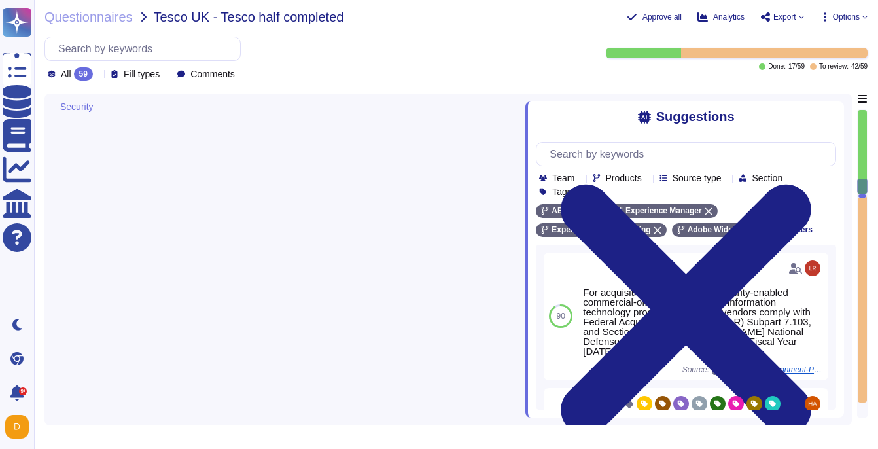
type textarea "Adobe services are expected to comply with the Key Management Standard. Adobe K…"
type textarea "Security patches must be applied according to the timelines and severity level …"
type textarea "For acquisition of security and security-enabled commercial-off-the-shelf (COTS…"
type textarea "Adobe approves and engages with leading third-party security firms to perform p…"
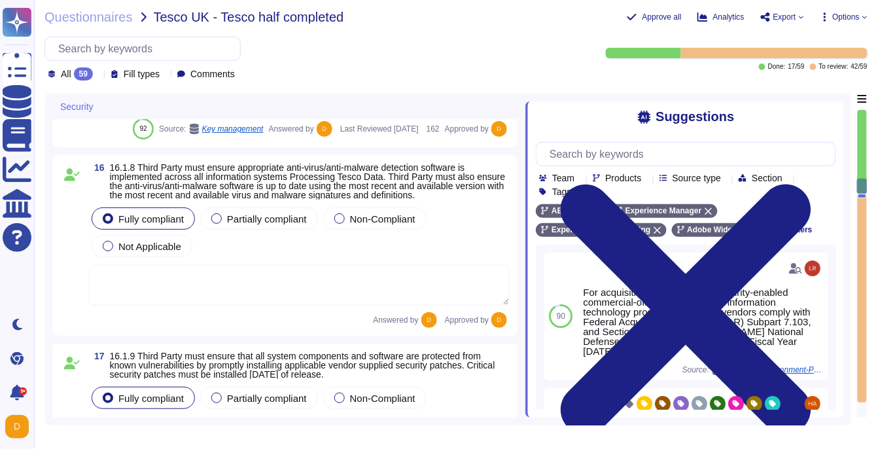
type textarea "All data in transit between AEM as a Cloud Service and external components is c…"
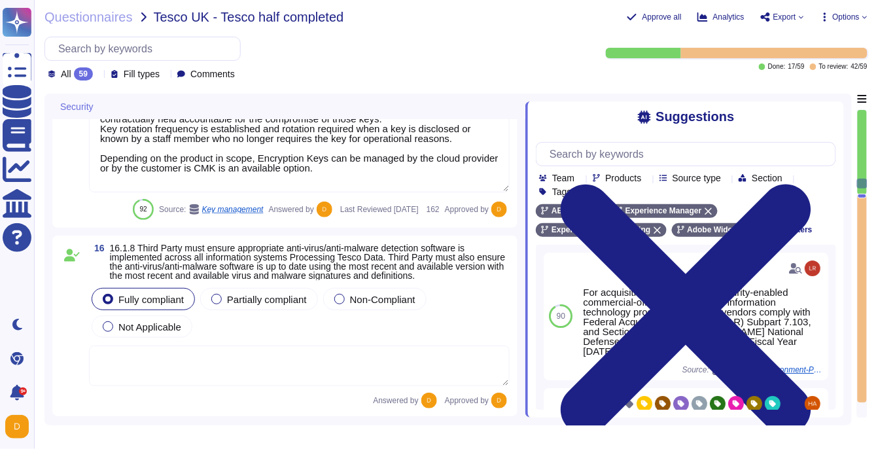
scroll to position [3485, 0]
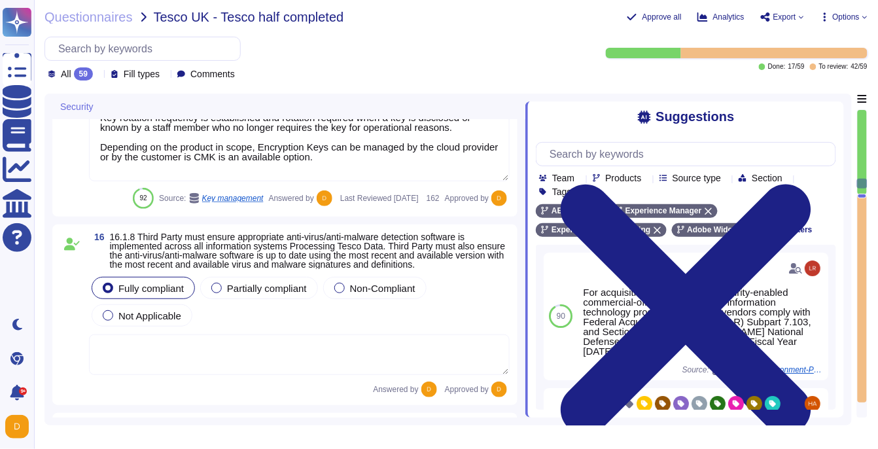
click at [352, 371] on textarea at bounding box center [299, 354] width 421 height 41
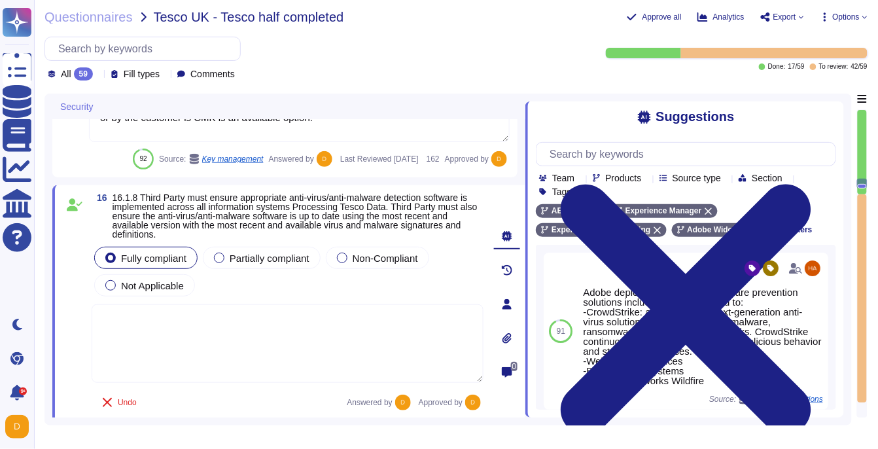
scroll to position [3533, 0]
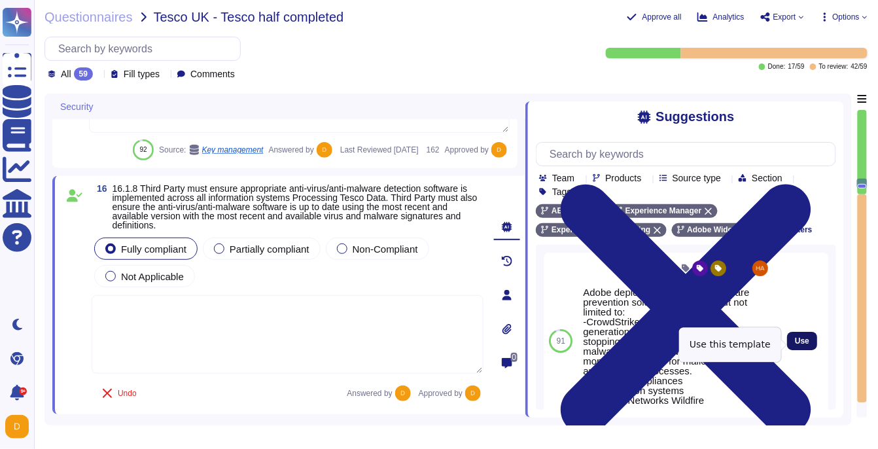
click at [796, 342] on span "Use" at bounding box center [802, 341] width 14 height 8
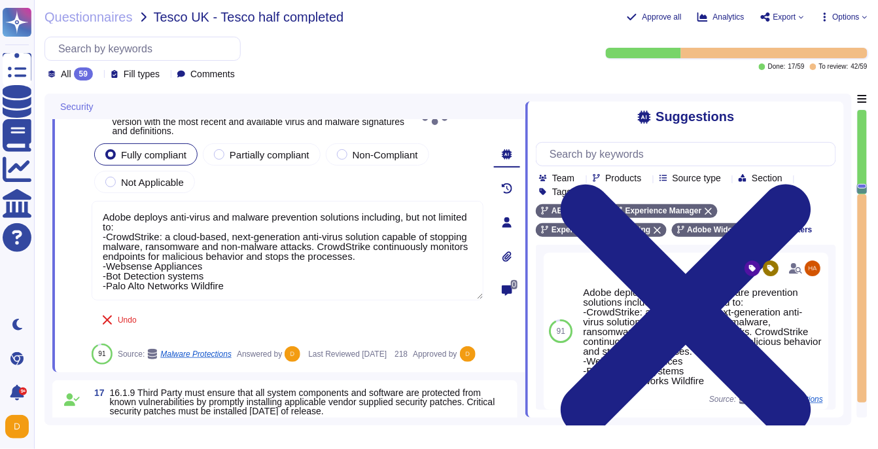
type textarea "For acquisition of security and security-enabled commercial-off-the-shelf (COTS…"
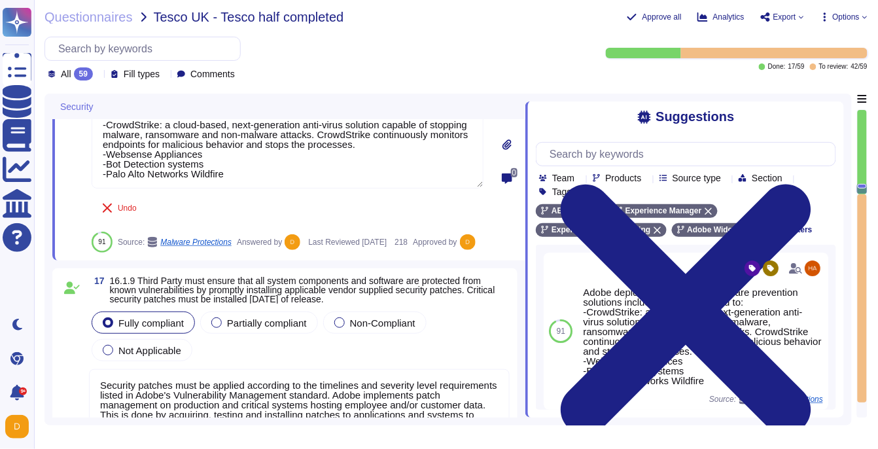
type textarea "Adobe approves and engages with leading third-party security firms to perform p…"
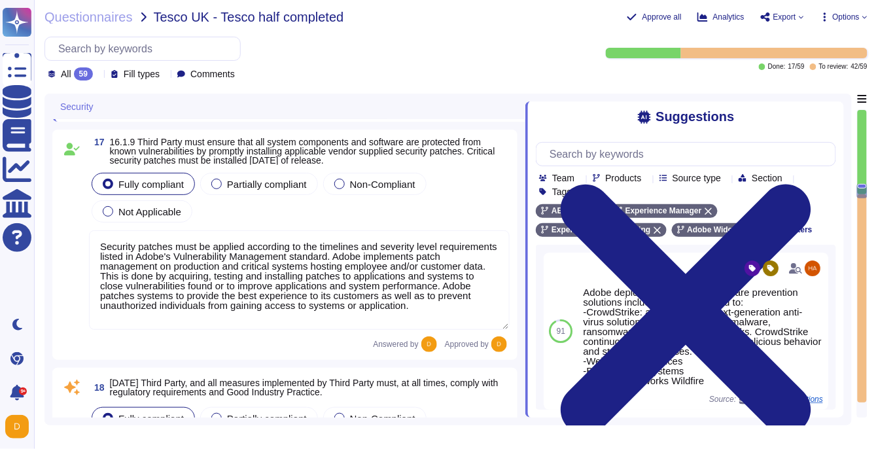
scroll to position [1, 0]
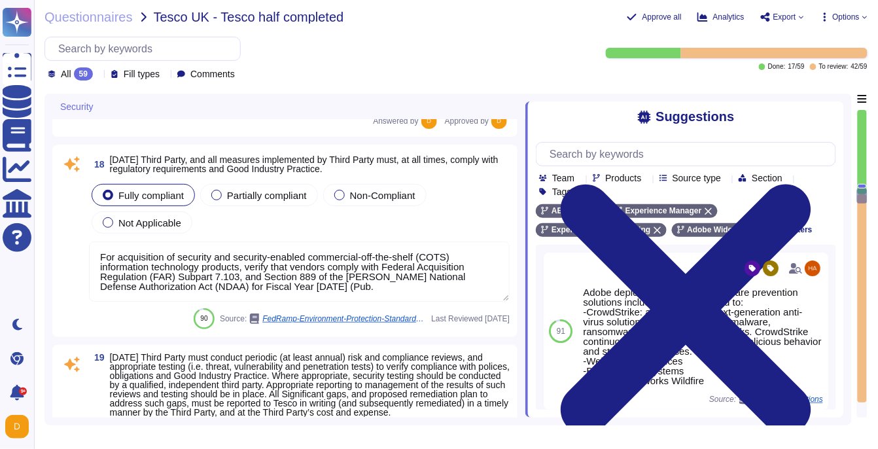
type textarea "All Adobe personnel must periodically complete privacy and data protection trai…"
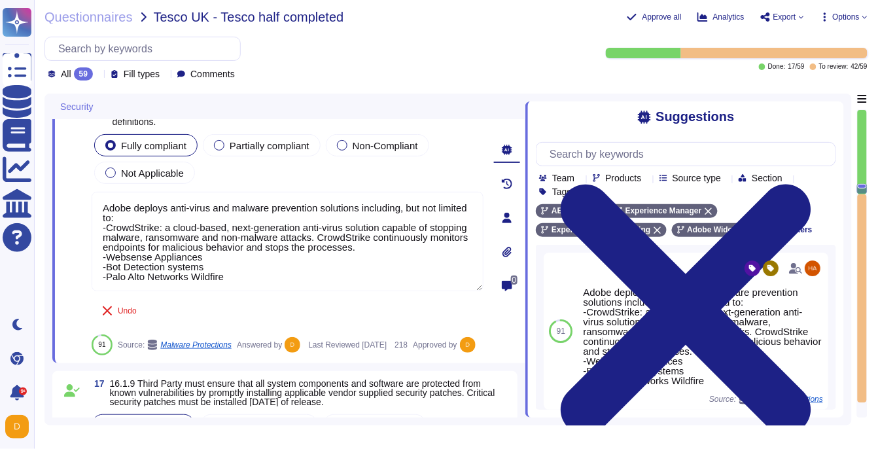
type textarea "Adobe services are expected to comply with the Key Management Standard. Adobe K…"
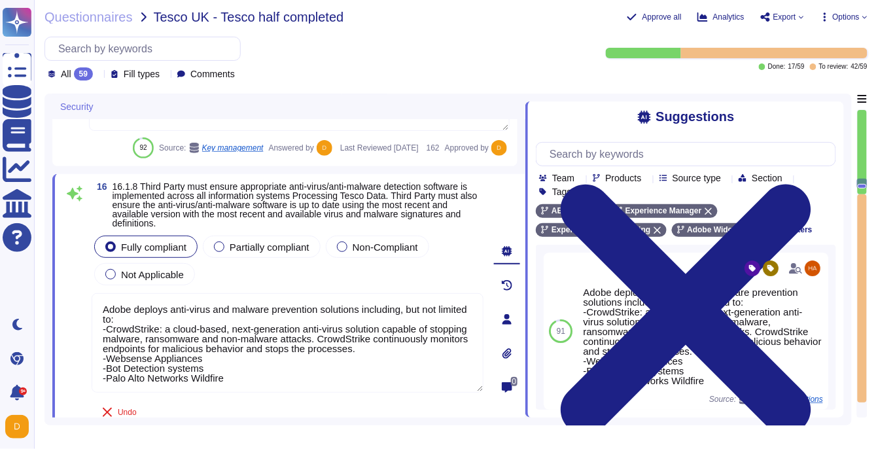
type textarea "All data in transit between AEM as a Cloud Service and external components is c…"
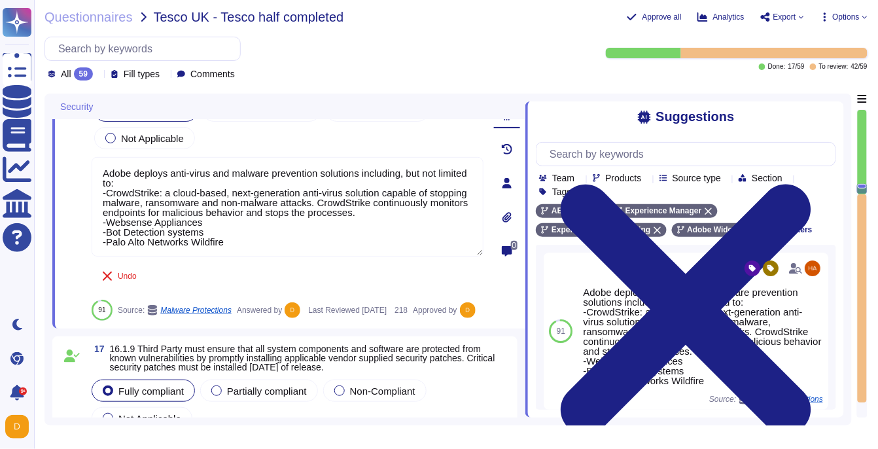
type textarea "For acquisition of security and security-enabled commercial-off-the-shelf (COTS…"
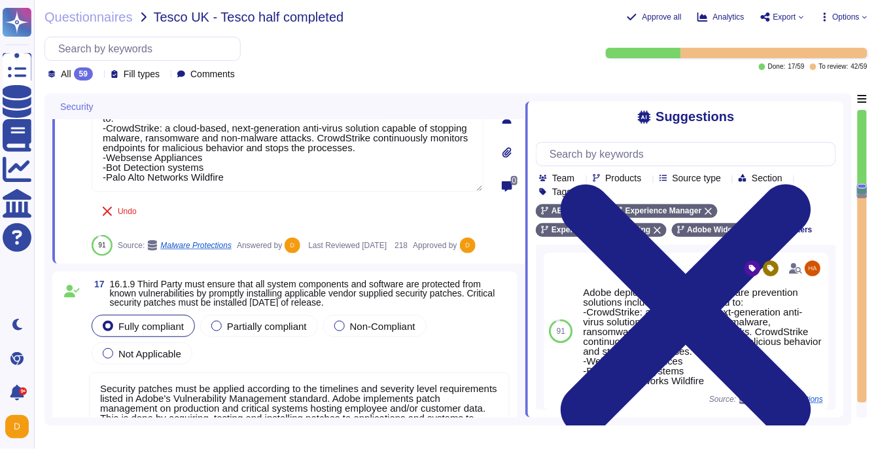
type textarea "Adobe approves and engages with leading third-party security firms to perform p…"
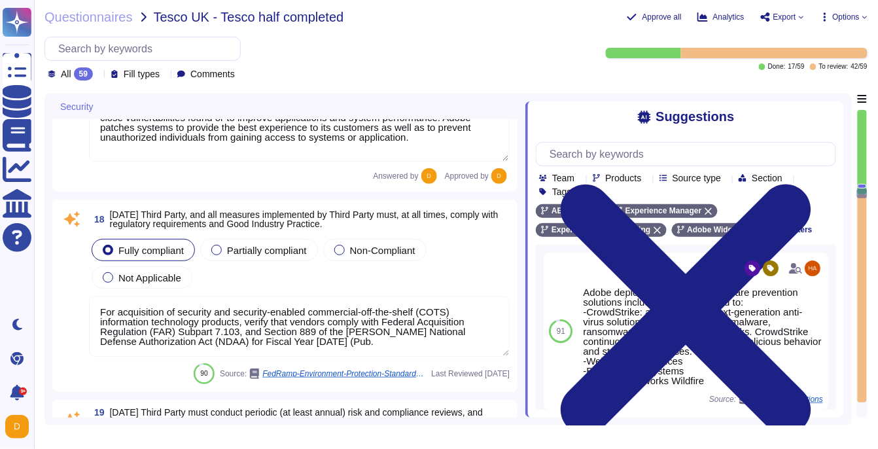
type textarea "All Adobe personnel must periodically complete privacy and data protection trai…"
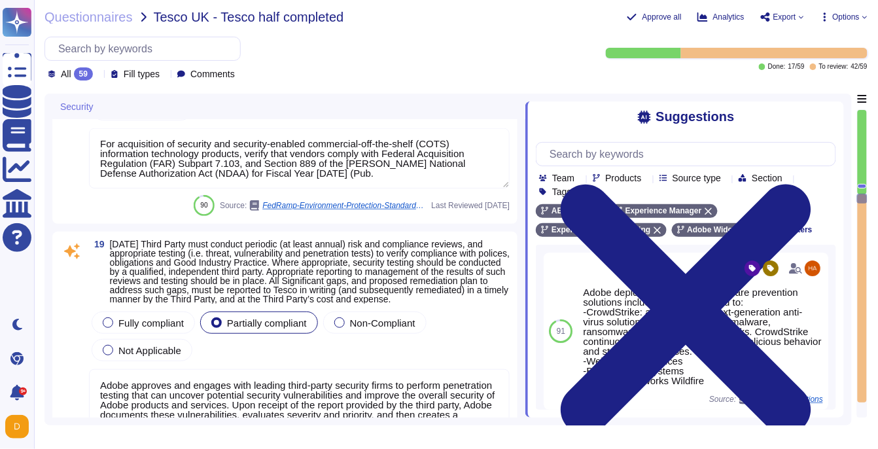
scroll to position [4208, 0]
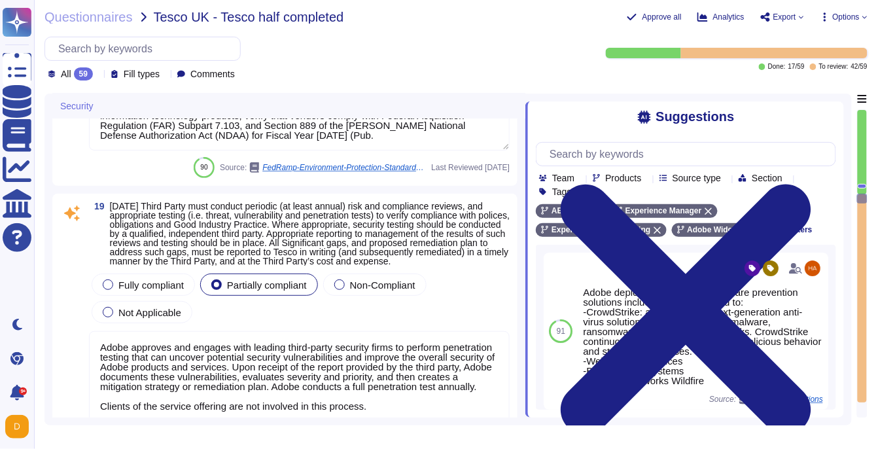
type textarea "Anyone who violates this Standard may be subject to disciplinary action up to a…"
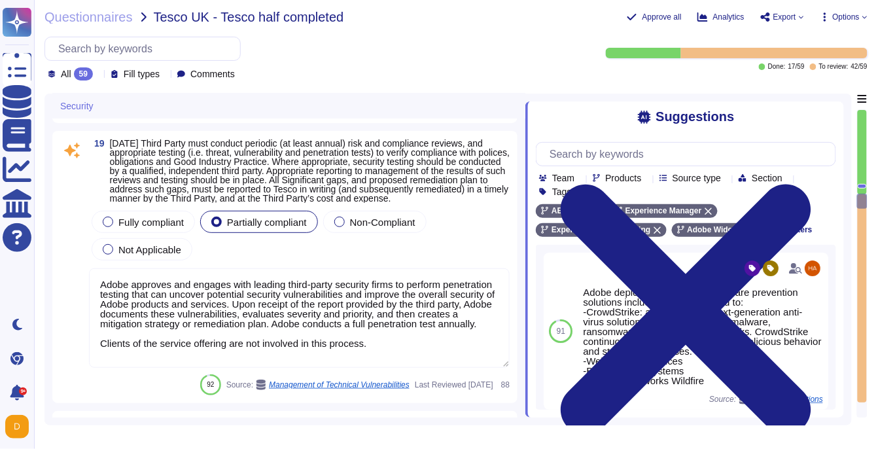
scroll to position [4305, 0]
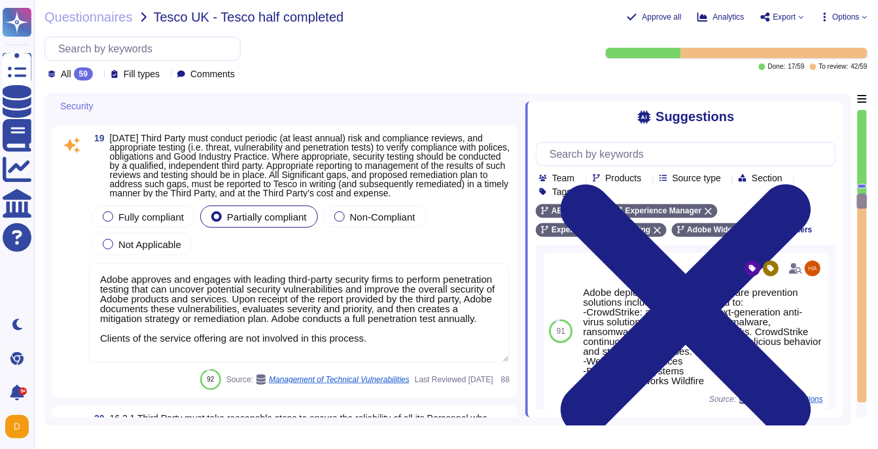
click at [186, 315] on textarea "Adobe approves and engages with leading third-party security firms to perform p…" at bounding box center [299, 312] width 421 height 99
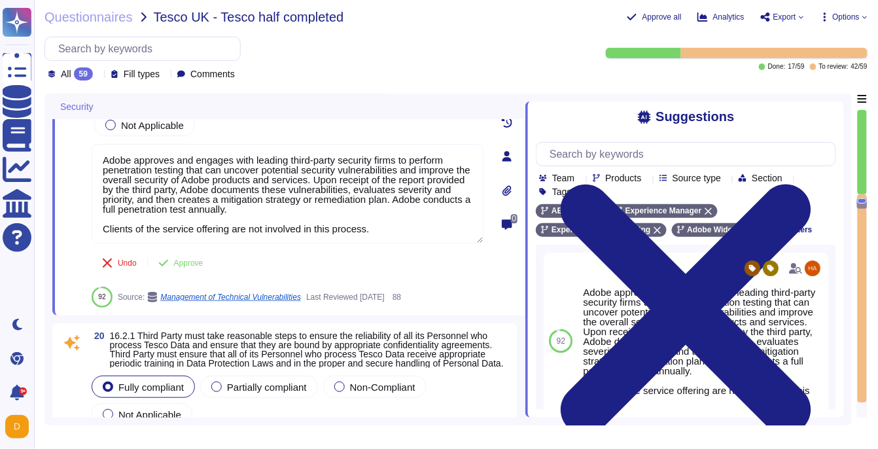
type textarea "You are responsible for complying with all applicable third-party terms."
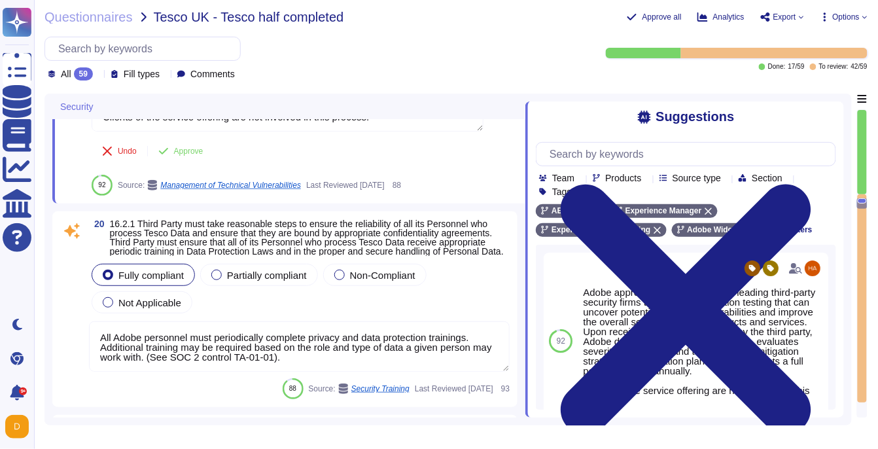
scroll to position [4540, 0]
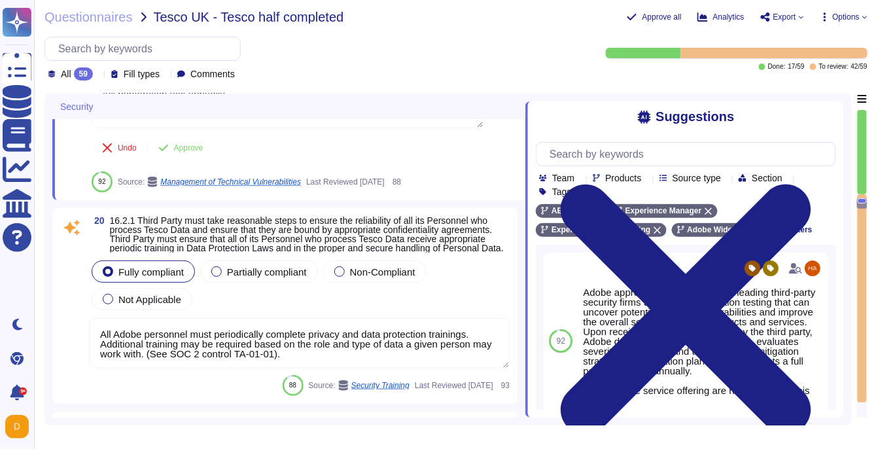
click at [286, 352] on textarea "All Adobe personnel must periodically complete privacy and data protection trai…" at bounding box center [299, 343] width 421 height 50
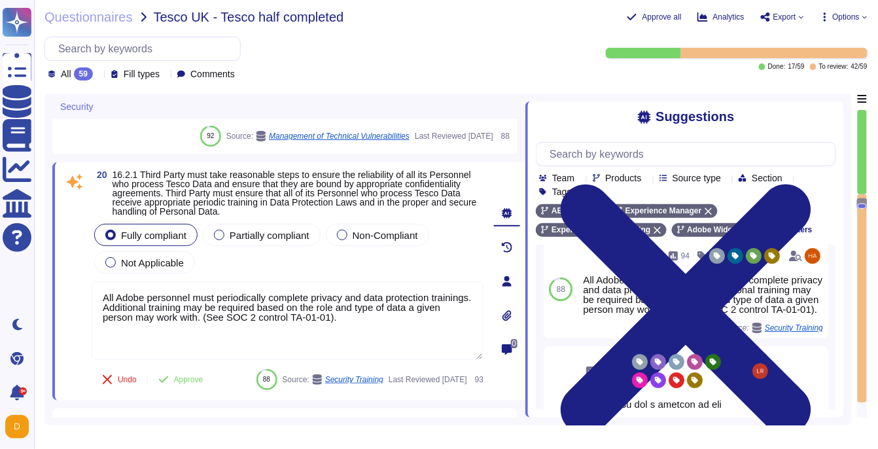
scroll to position [0, 0]
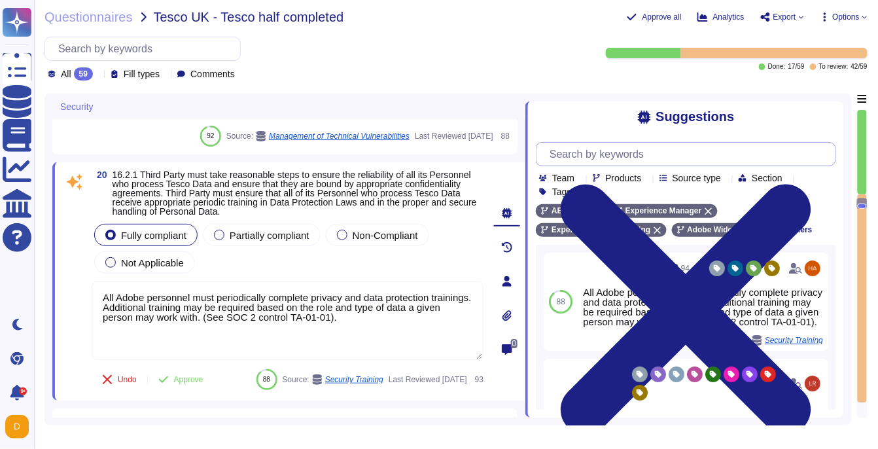
click at [646, 160] on input "text" at bounding box center [689, 154] width 293 height 23
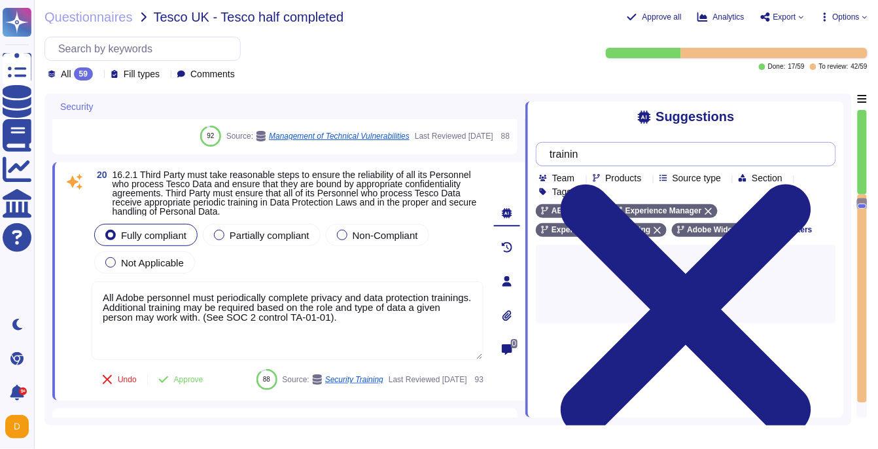
type input "training"
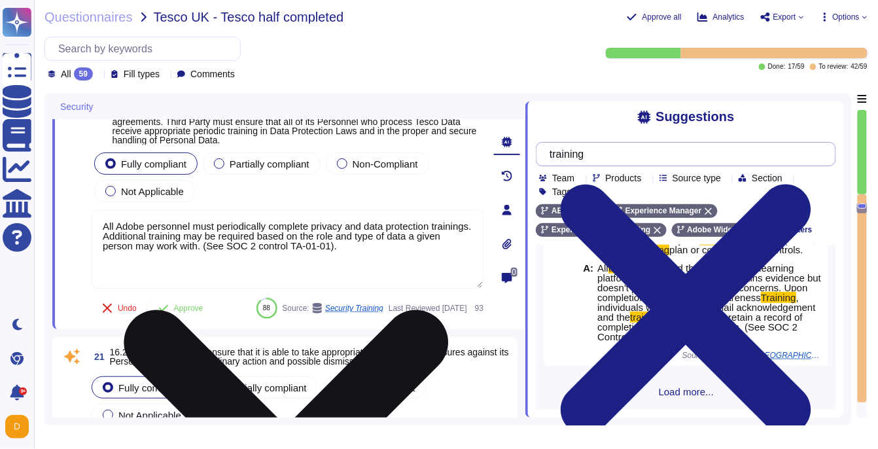
scroll to position [4641, 0]
type textarea "For a list, please see: [URL][DOMAIN_NAME]. Customers can subscribe to notifica…"
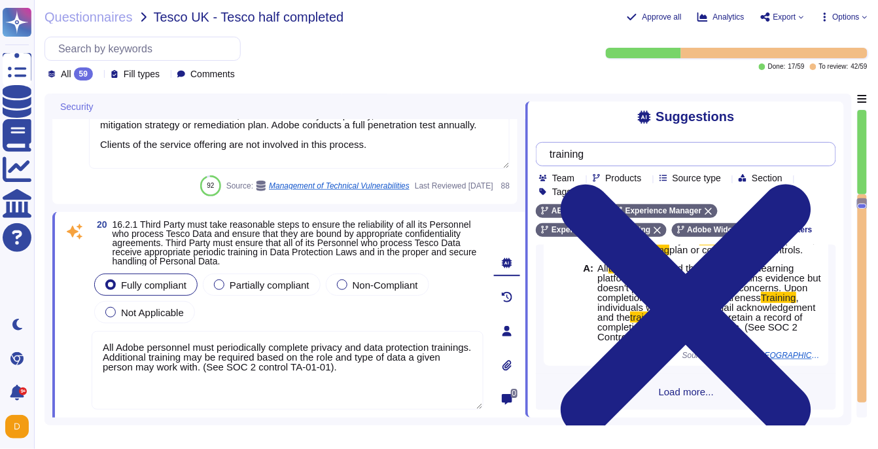
type textarea "For acquisition of security and security-enabled commercial-off-the-shelf (COTS…"
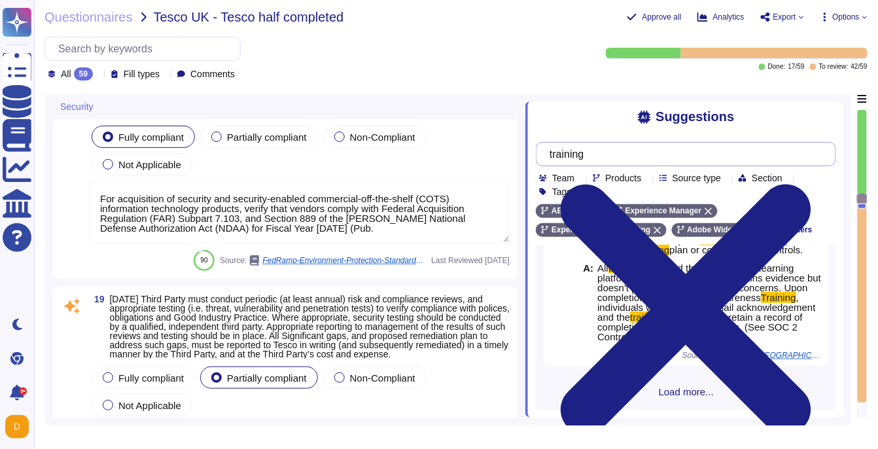
type textarea "Security patches must be applied according to the timelines and severity level …"
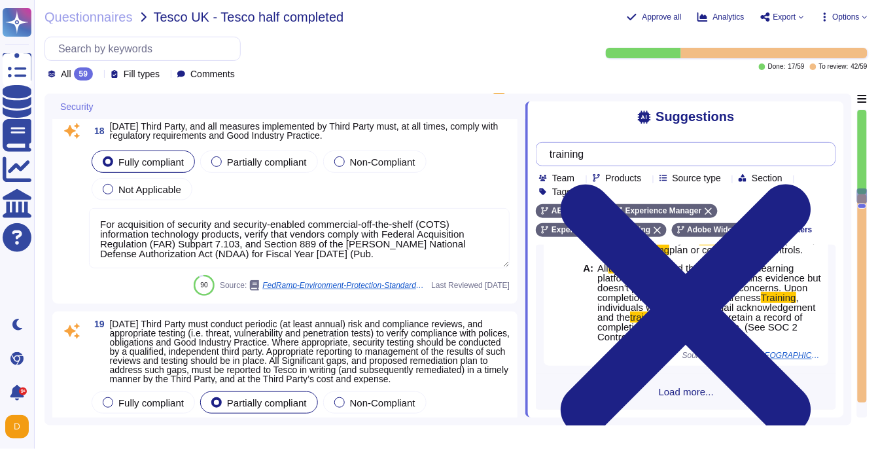
type textarea "Adobe deploys anti-virus and malware prevention solutions including, but not li…"
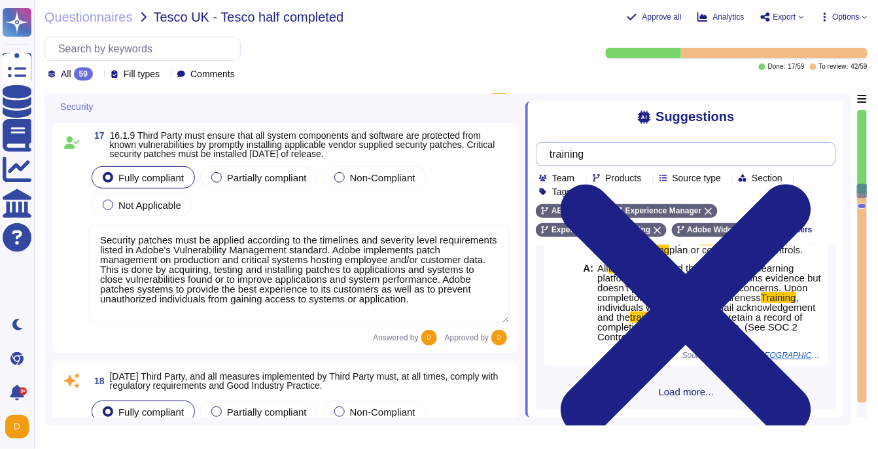
type textarea "Adobe services are expected to comply with the Key Management Standard. Adobe K…"
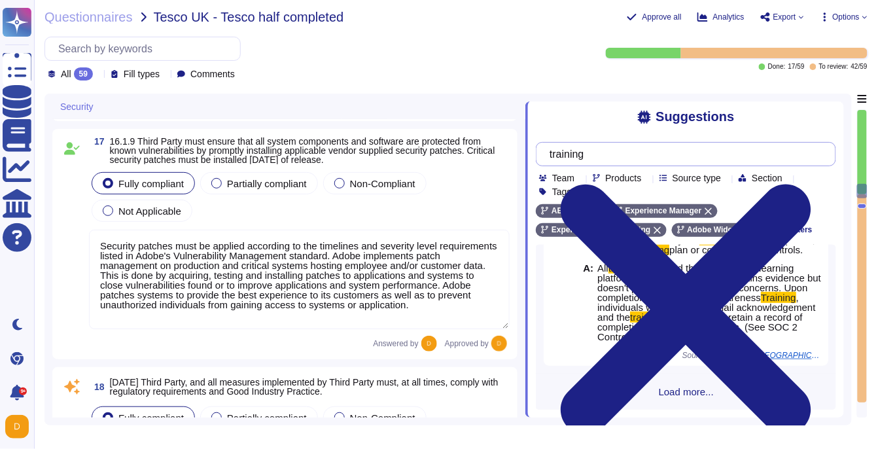
scroll to position [1, 0]
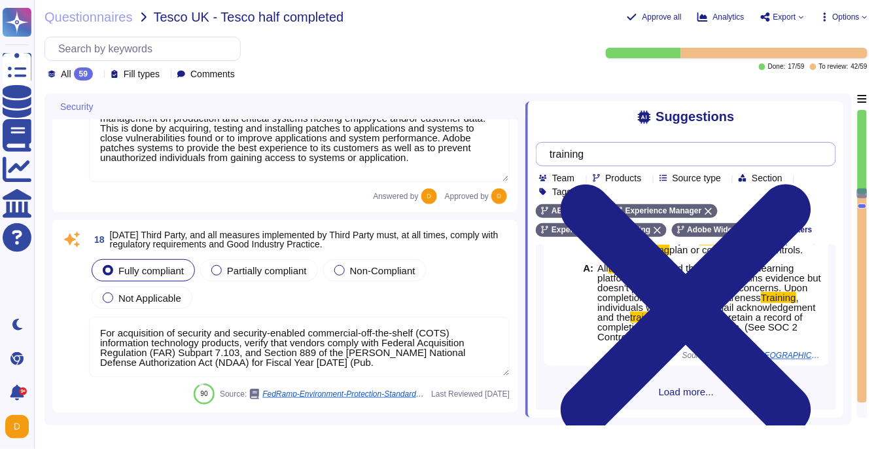
type textarea "All Adobe personnel must periodically complete privacy and data protection trai…"
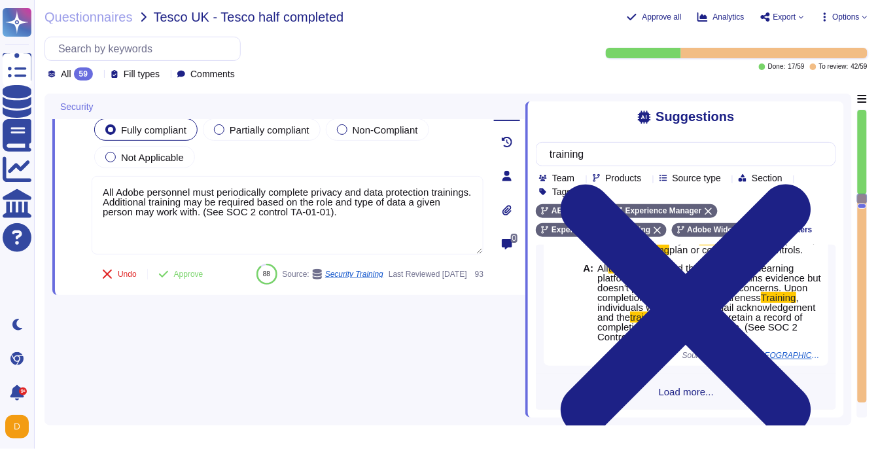
type input "training"
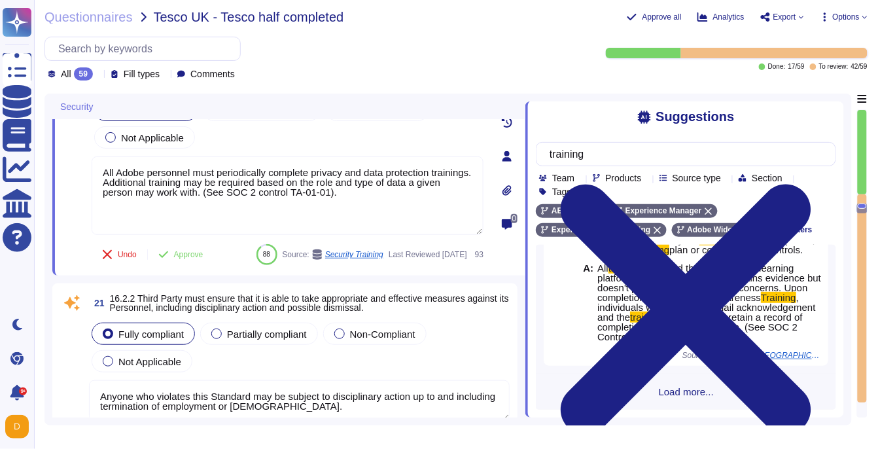
type textarea "Anyone who violates this Standard may be subject to disciplinary action up to a…"
type textarea "You are responsible for complying with all applicable third-party terms."
type textarea "For a list, please see: [URL][DOMAIN_NAME]. Customers can subscribe to notifica…"
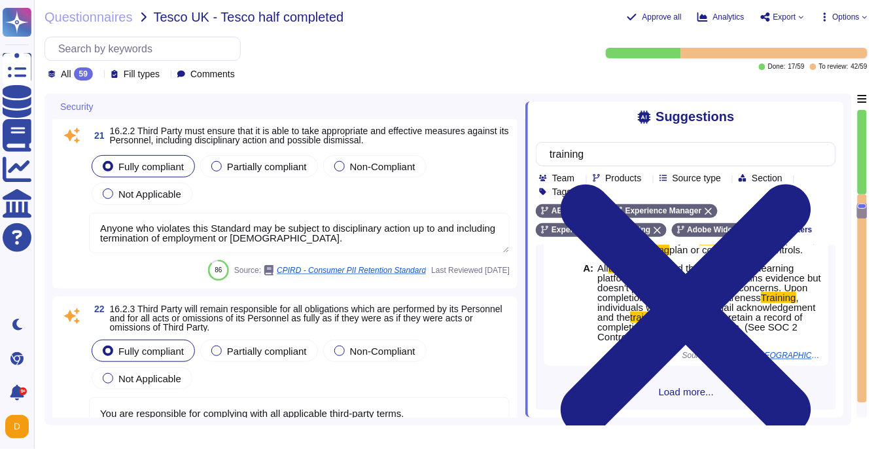
scroll to position [4780, 0]
